Goal: Task Accomplishment & Management: Complete application form

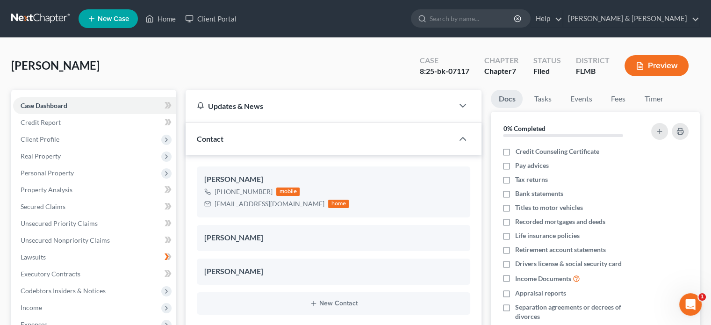
click at [51, 14] on link at bounding box center [41, 18] width 60 height 17
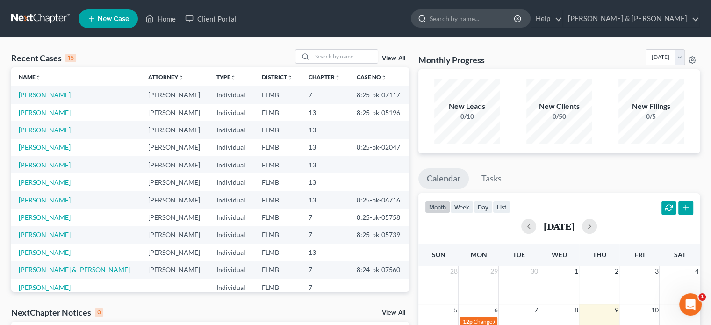
click at [515, 17] on input "search" at bounding box center [473, 18] width 86 height 17
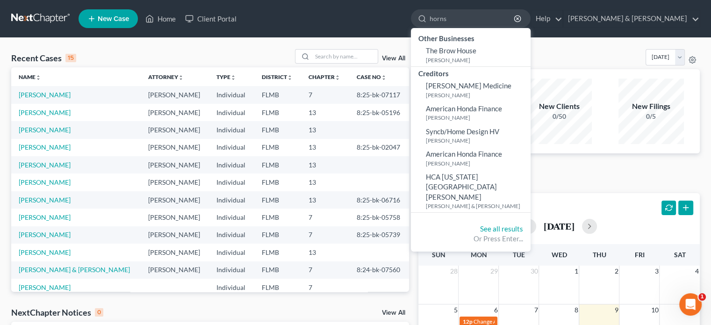
type input "horns"
click at [112, 11] on link "New Case" at bounding box center [108, 18] width 59 height 19
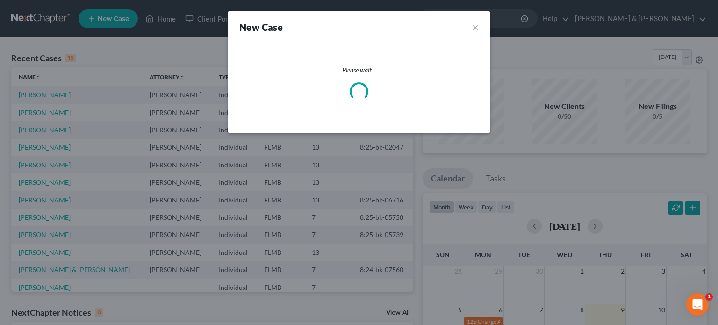
select select "15"
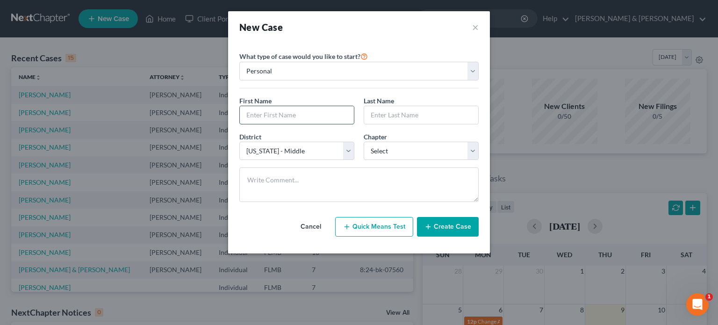
click at [271, 118] on input "text" at bounding box center [297, 115] width 114 height 18
type input "Laura"
type input "hornsby"
click at [477, 28] on button "×" at bounding box center [475, 27] width 7 height 13
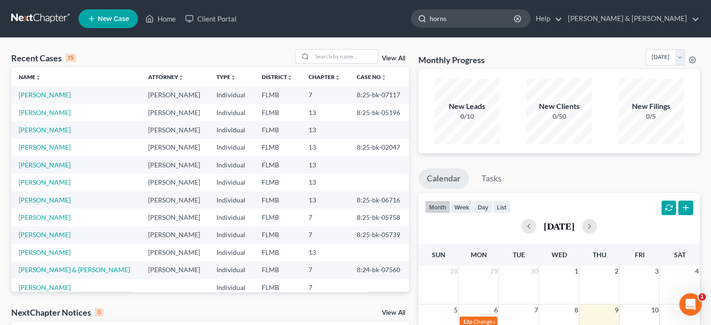
click at [515, 14] on input "horns" at bounding box center [473, 18] width 86 height 17
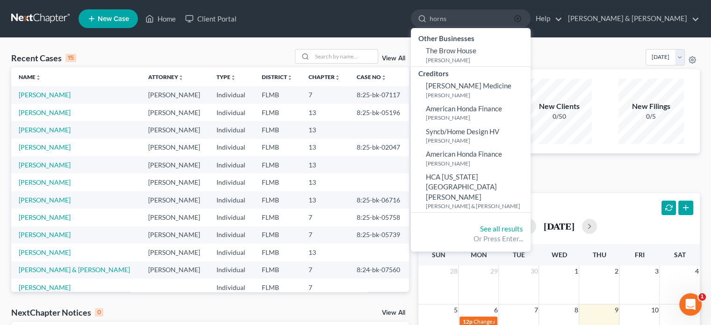
click at [521, 17] on icon "button" at bounding box center [517, 18] width 7 height 7
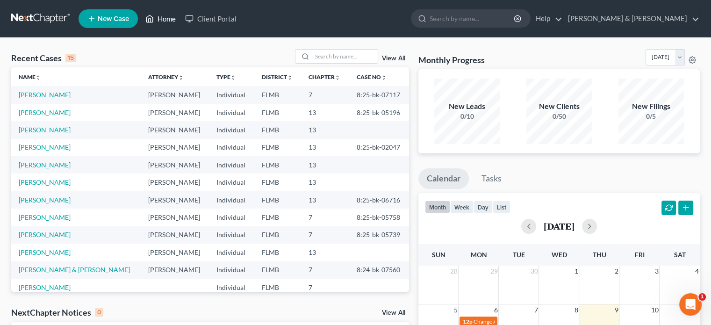
click at [168, 16] on link "Home" at bounding box center [161, 18] width 40 height 17
click at [331, 55] on input "search" at bounding box center [344, 57] width 65 height 14
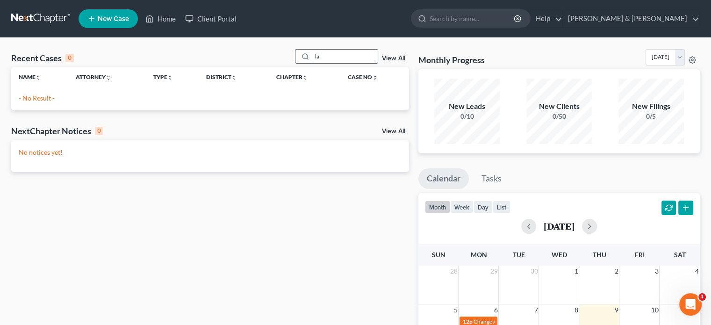
type input "l"
type input "hornsby"
click at [103, 10] on link "New Case" at bounding box center [108, 18] width 59 height 19
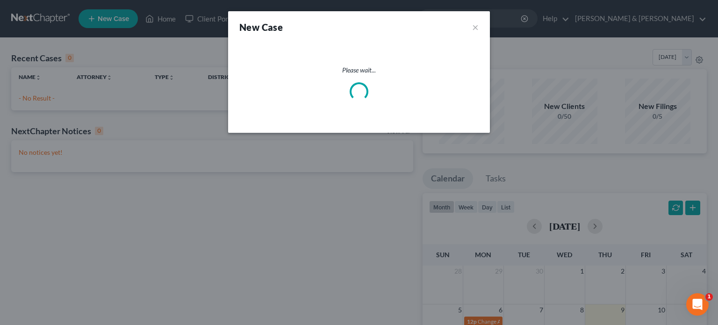
select select "15"
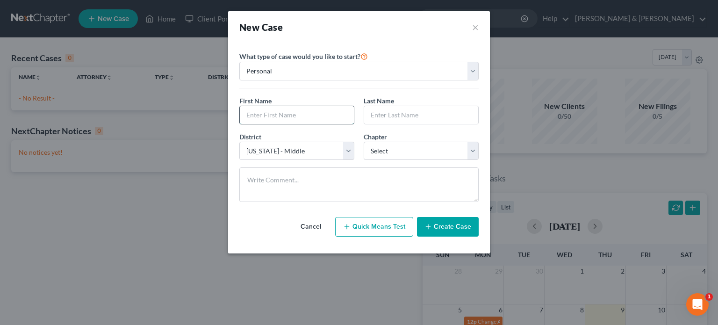
click at [290, 112] on input "text" at bounding box center [297, 115] width 114 height 18
type input "Laura"
type input "hornsby"
select select "3"
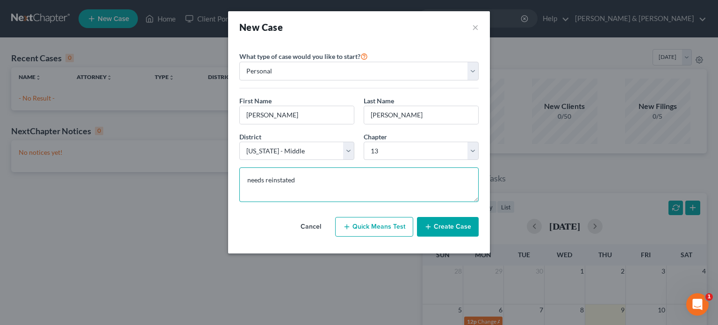
type textarea "needs reinstated"
click at [443, 231] on button "Create Case" at bounding box center [448, 227] width 62 height 20
